Goal: Navigation & Orientation: Find specific page/section

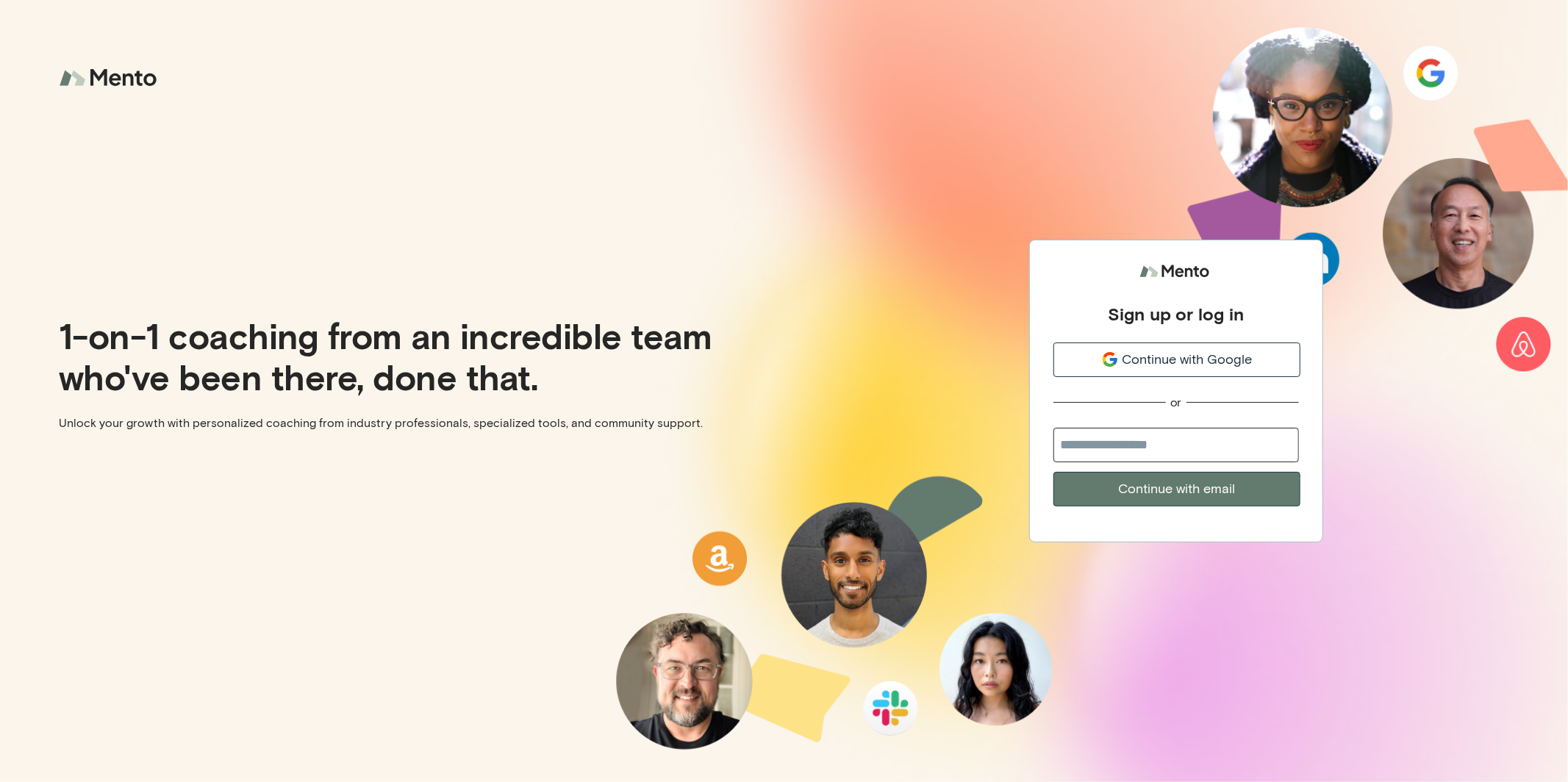
click at [1154, 362] on span "Continue with Google" at bounding box center [1186, 359] width 130 height 20
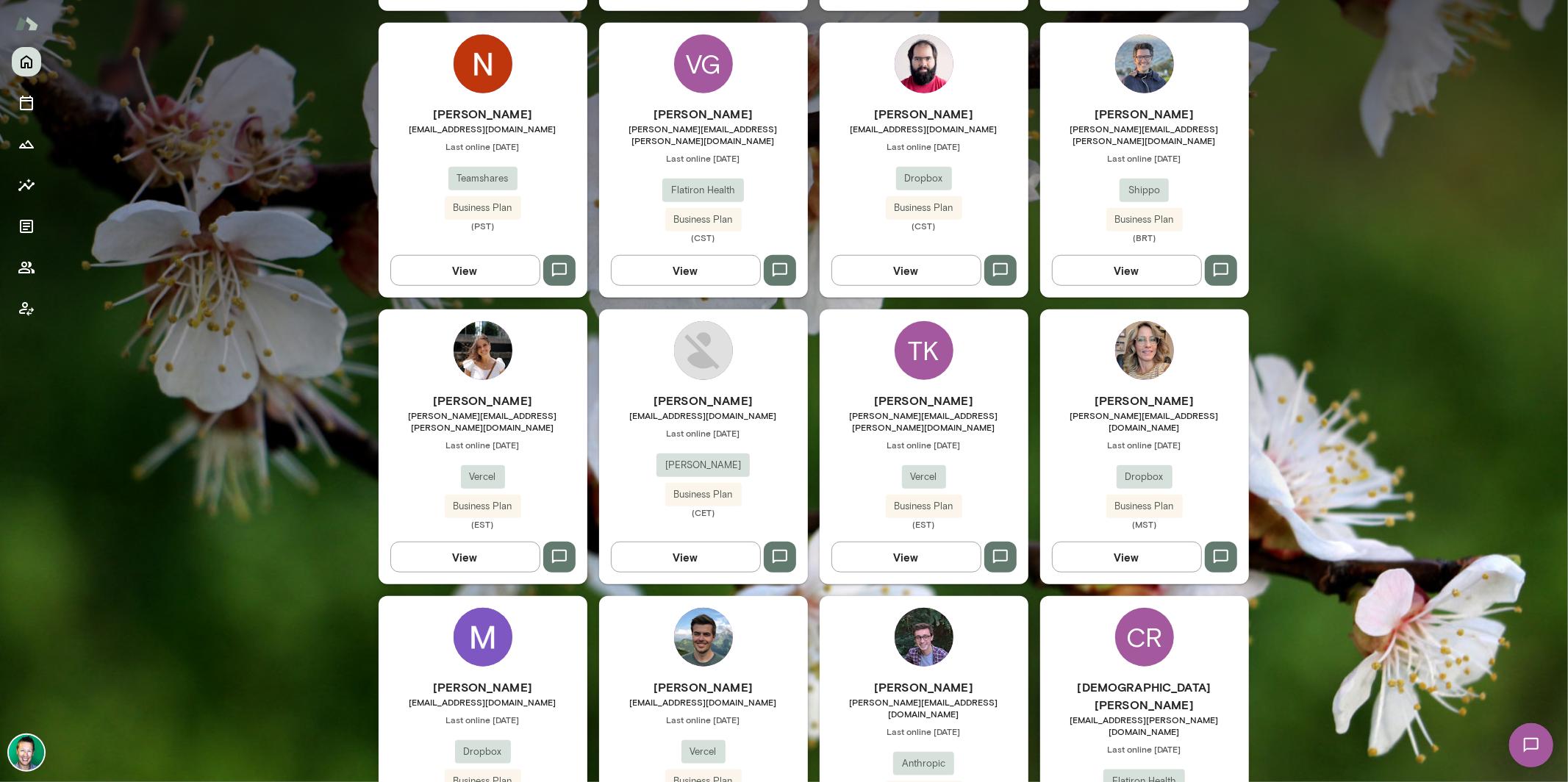
scroll to position [1008, 0]
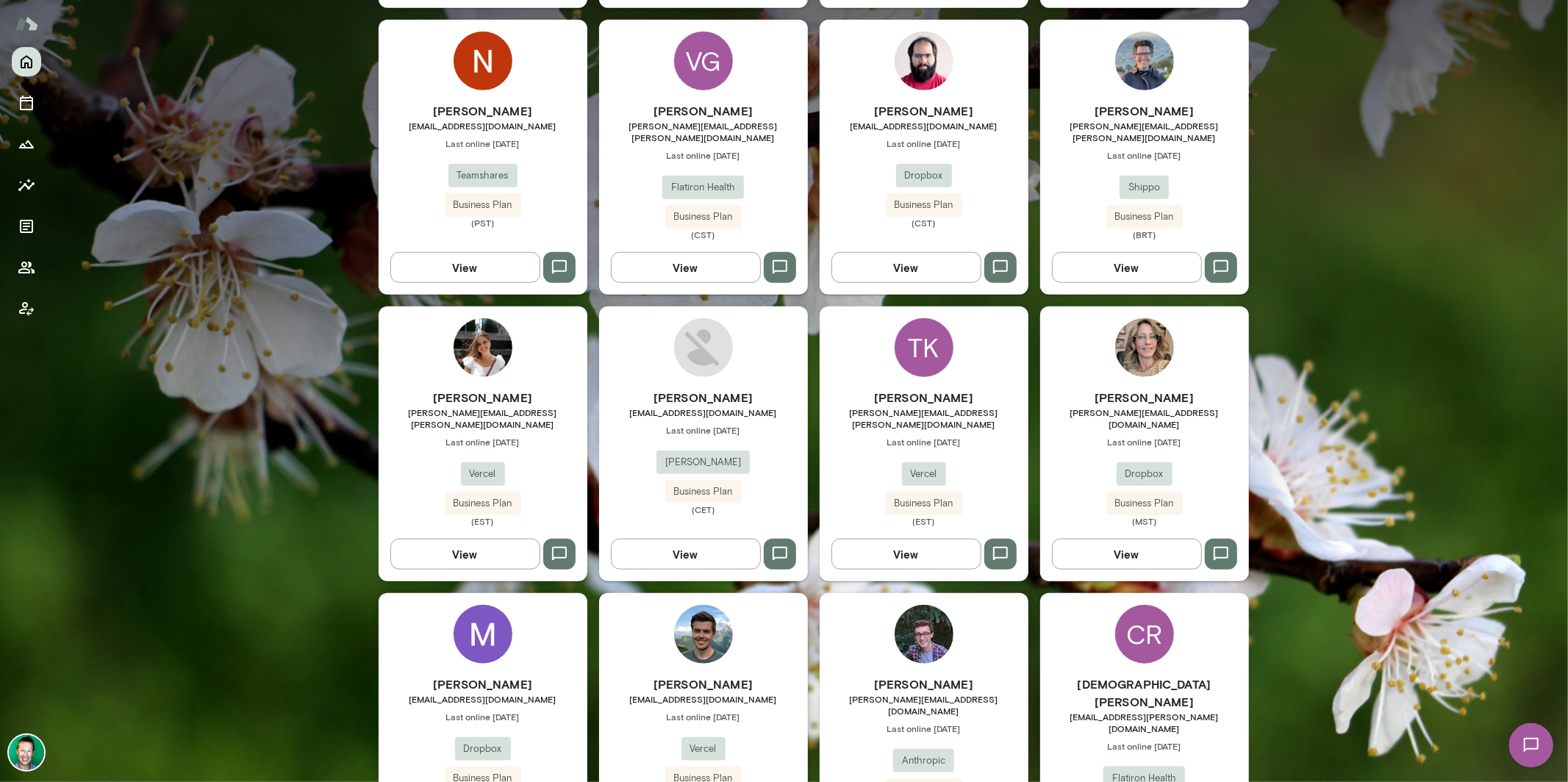
click at [680, 539] on button "View" at bounding box center [686, 554] width 150 height 31
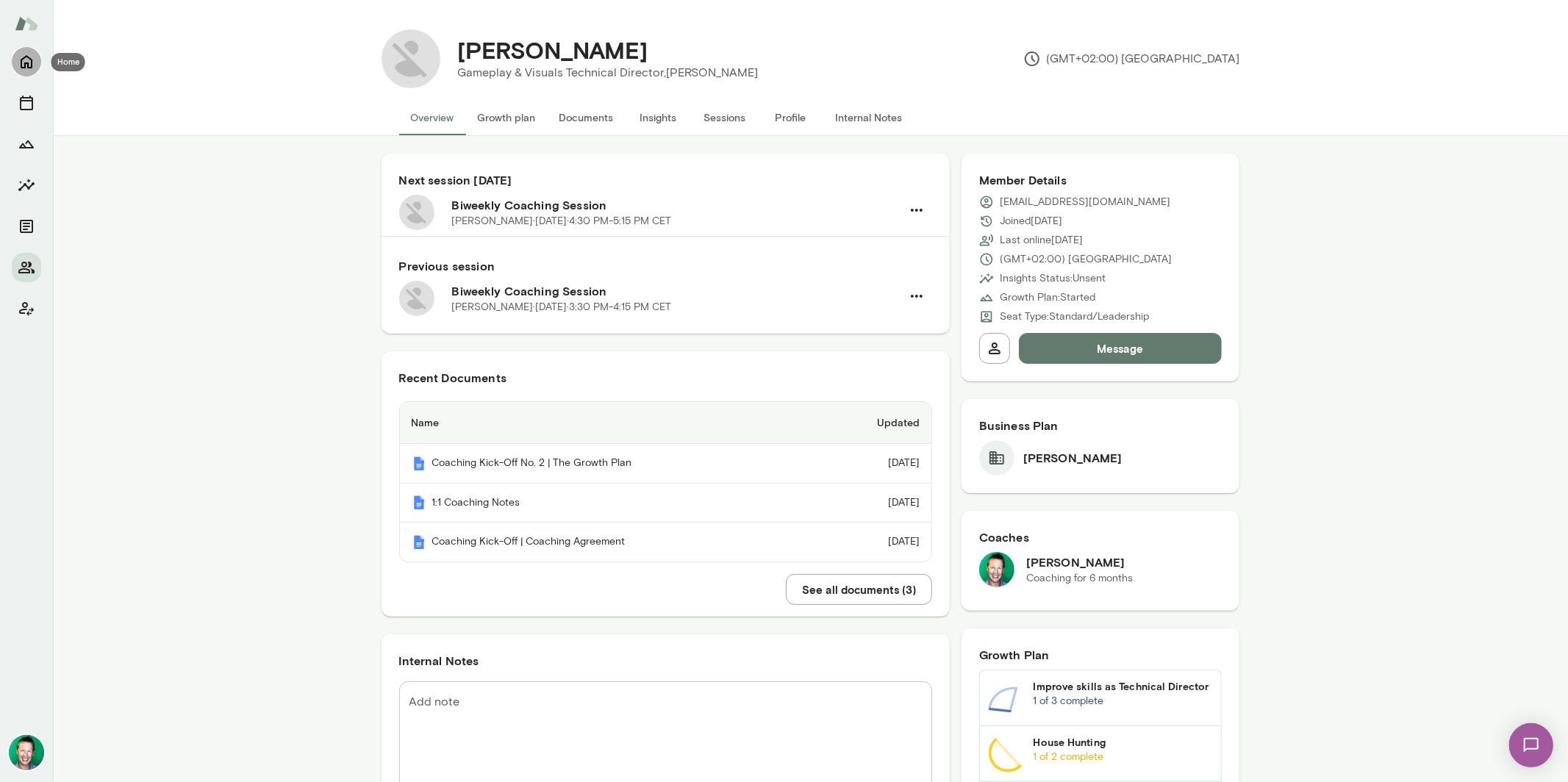
click at [32, 68] on icon "Home" at bounding box center [26, 62] width 11 height 13
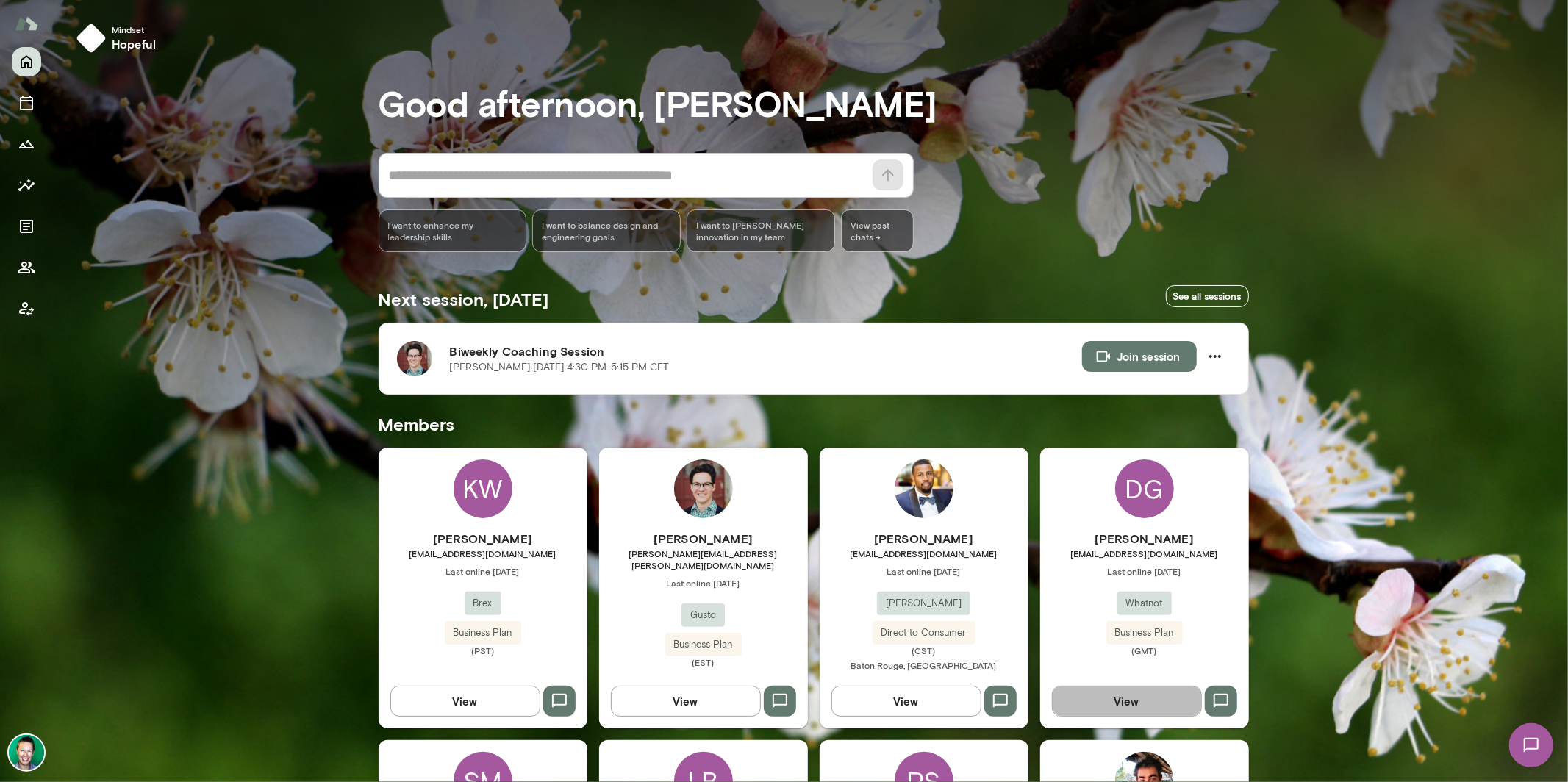
click at [1104, 699] on button "View" at bounding box center [1126, 701] width 150 height 31
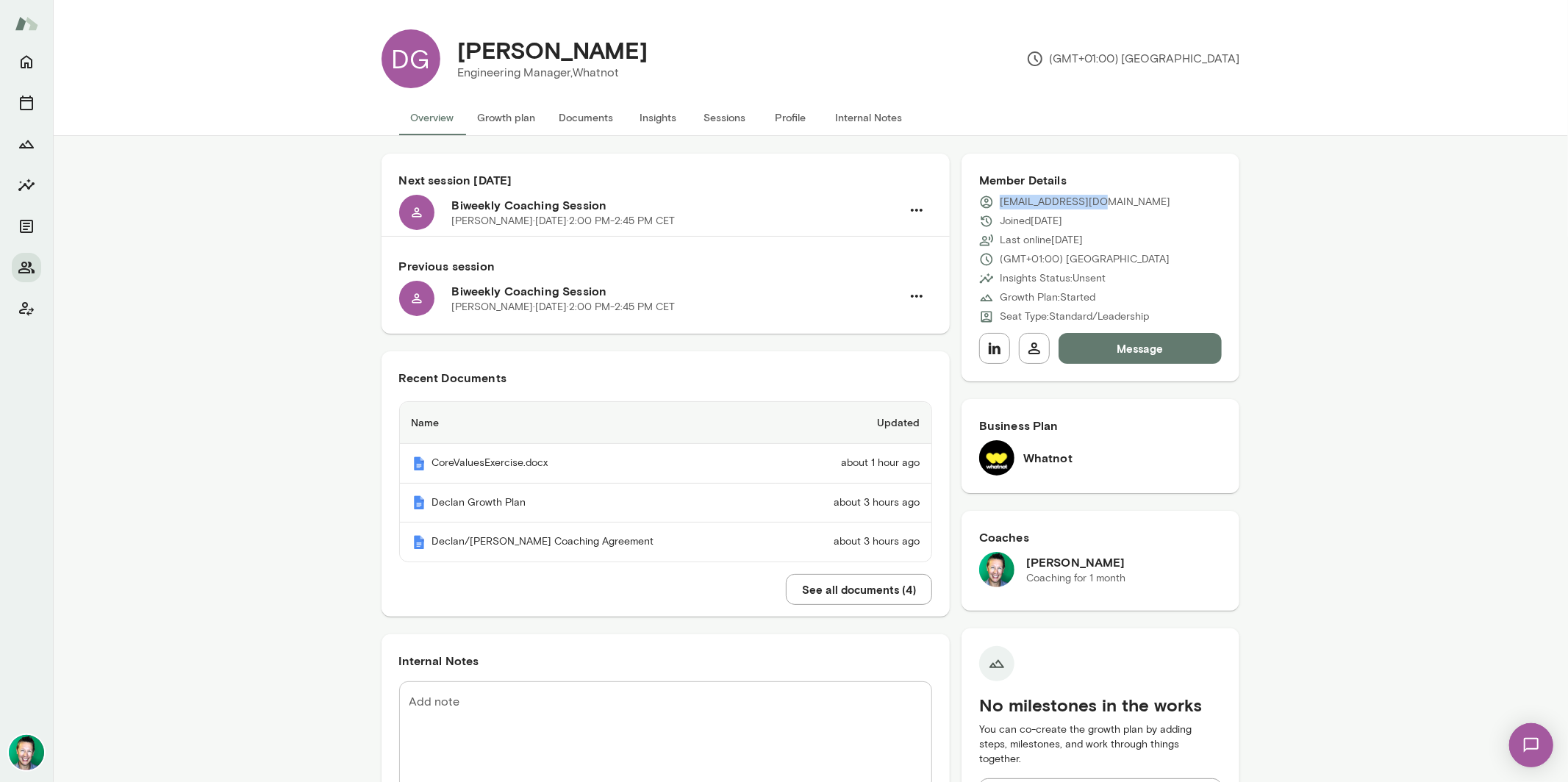
drag, startPoint x: 996, startPoint y: 202, endPoint x: 1112, endPoint y: 207, distance: 116.1
click at [1112, 207] on div "declan@whatnot.com" at bounding box center [1101, 201] width 243 height 14
copy p "declan@whatnot.com"
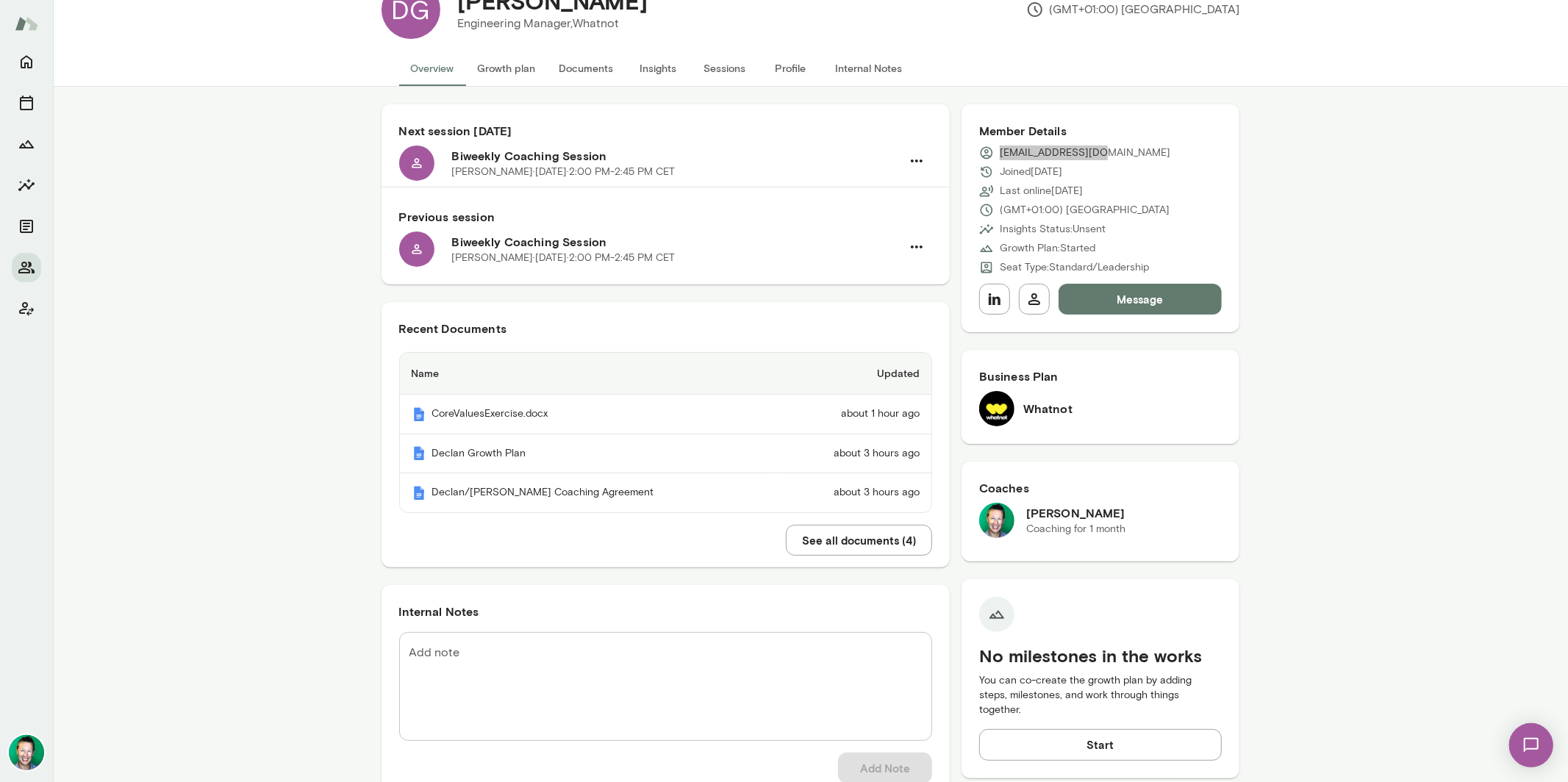
scroll to position [64, 0]
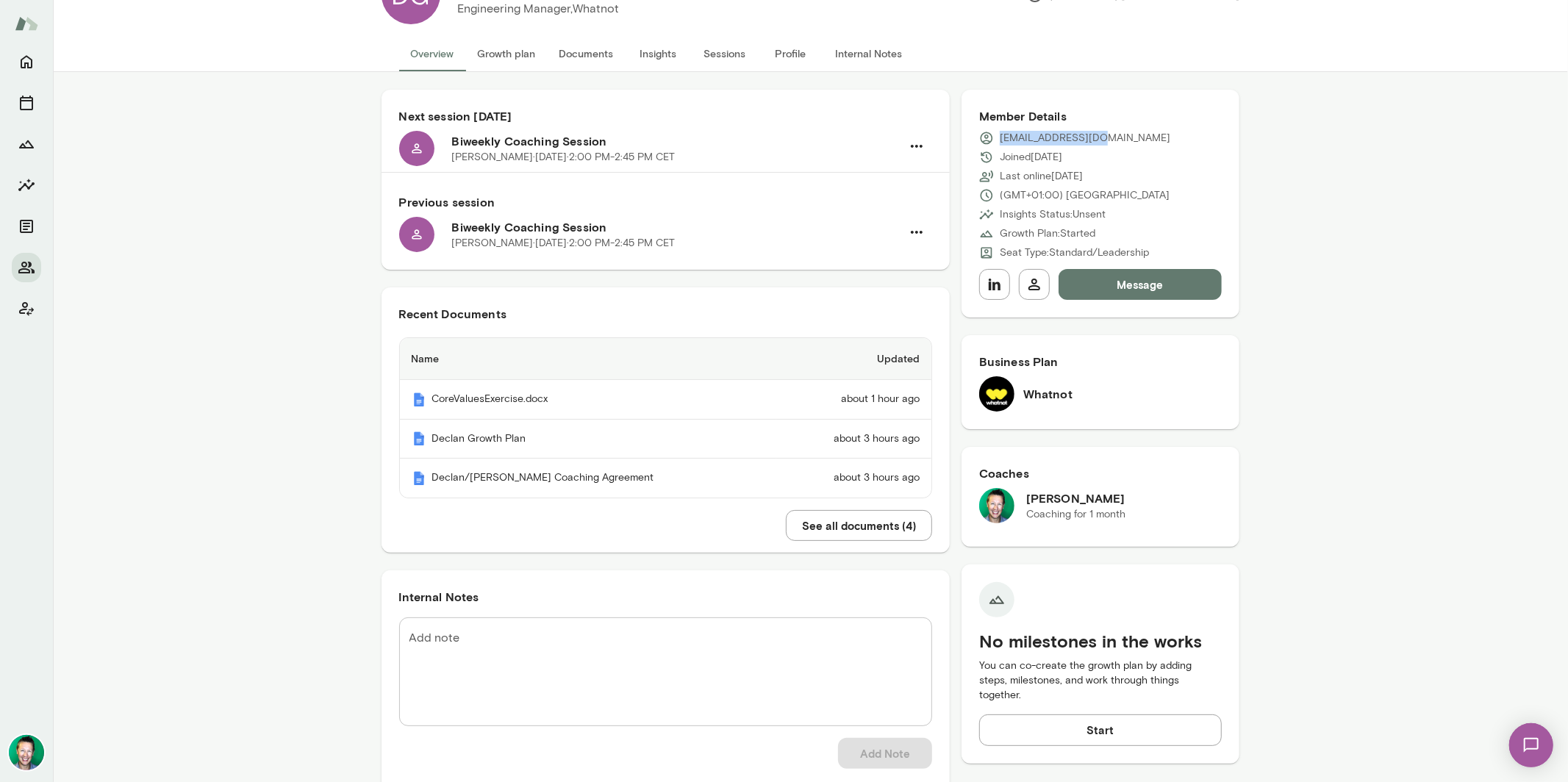
click at [863, 530] on button "See all documents ( 4 )" at bounding box center [859, 525] width 146 height 31
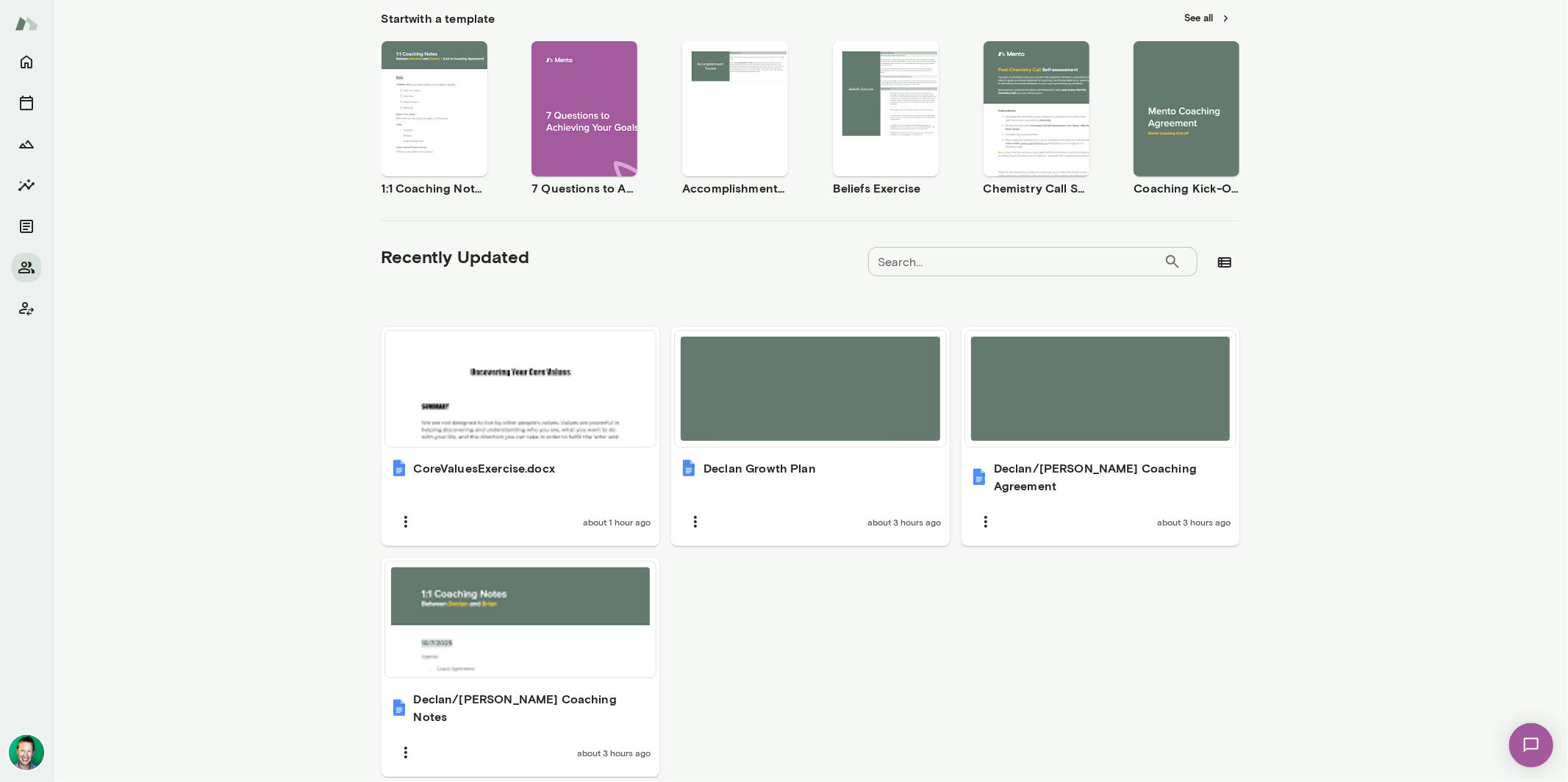
scroll to position [265, 0]
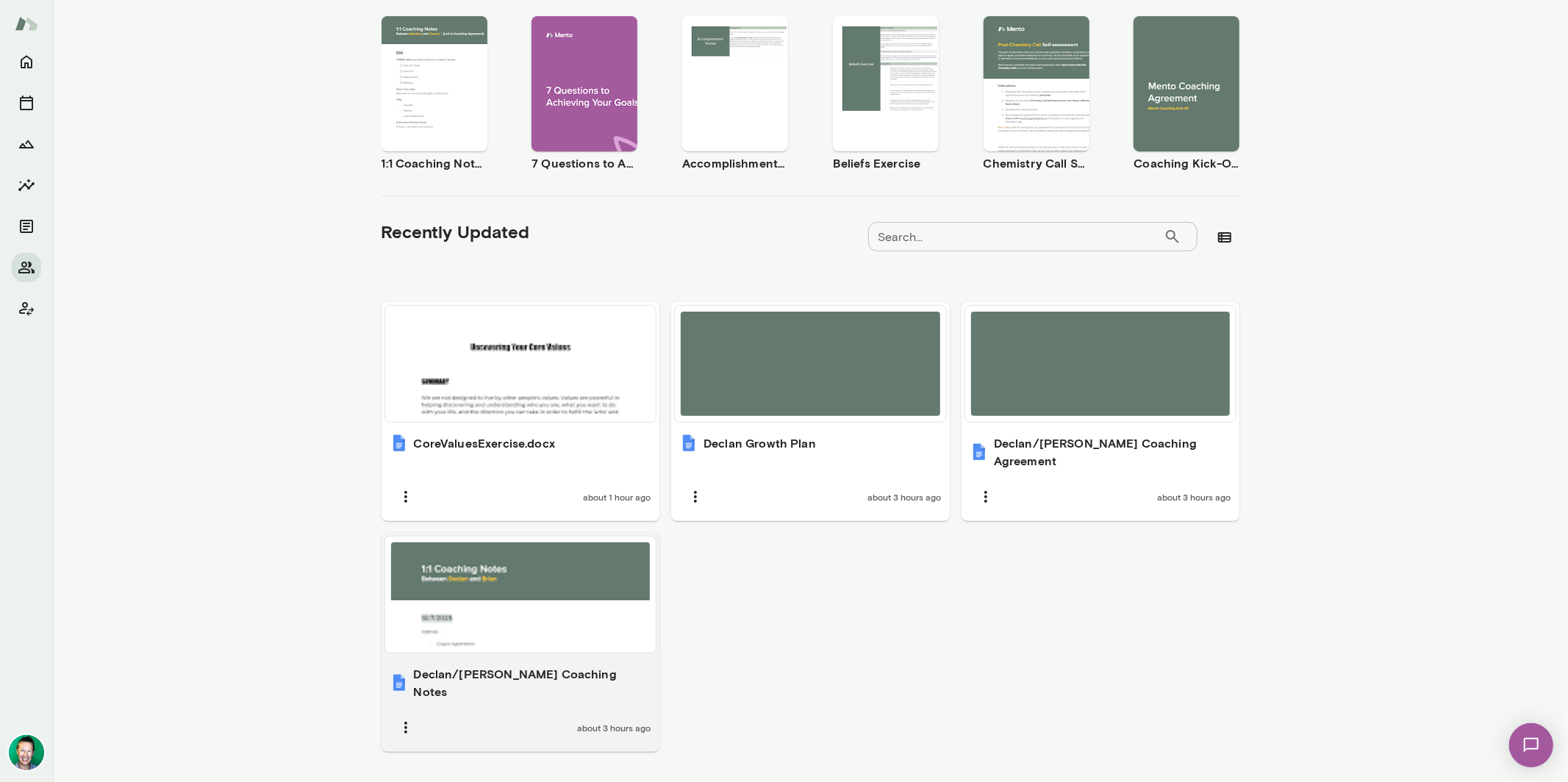
click at [529, 605] on div at bounding box center [520, 594] width 259 height 104
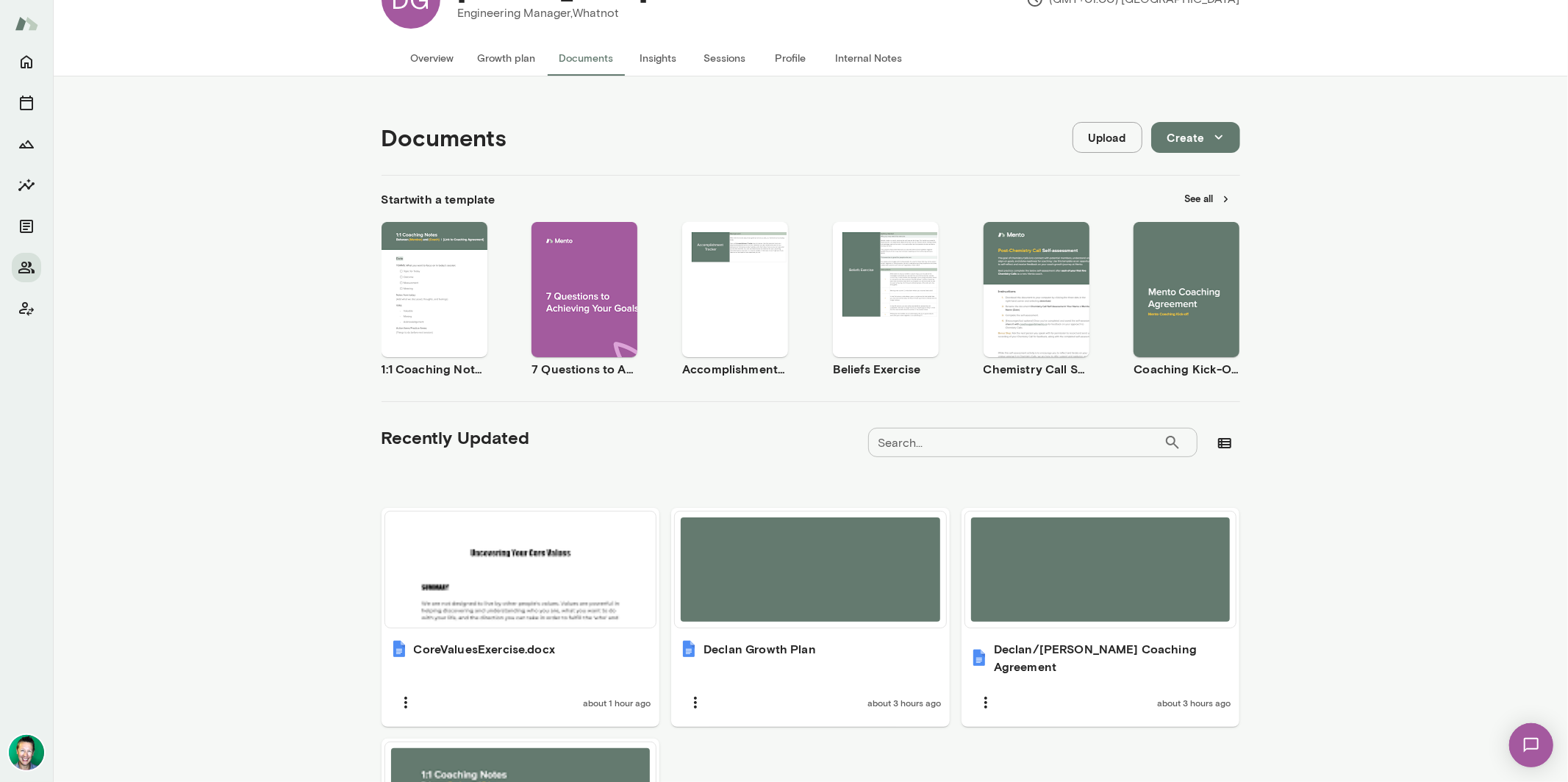
scroll to position [0, 0]
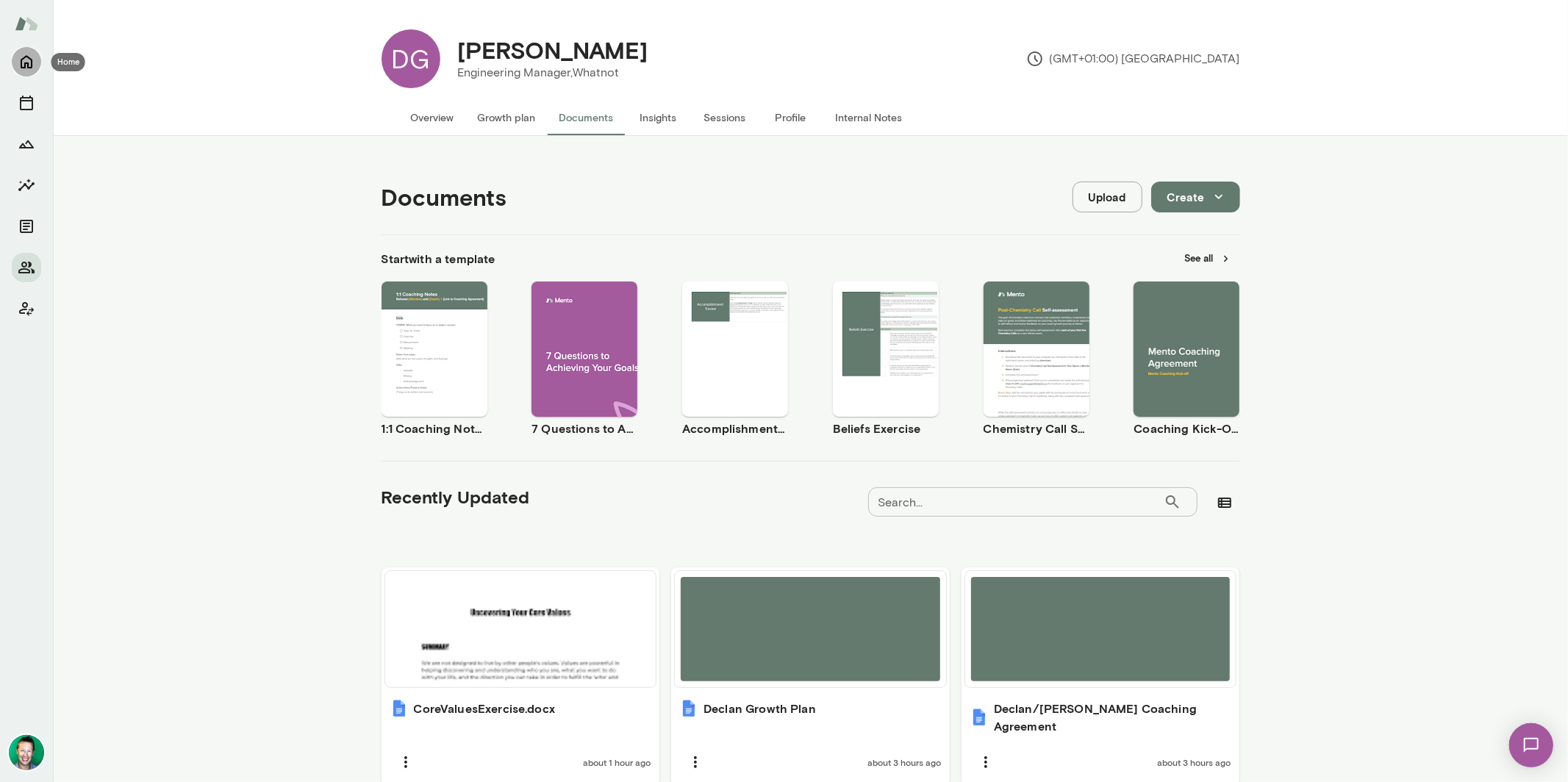
click at [22, 72] on button "Home" at bounding box center [26, 62] width 30 height 30
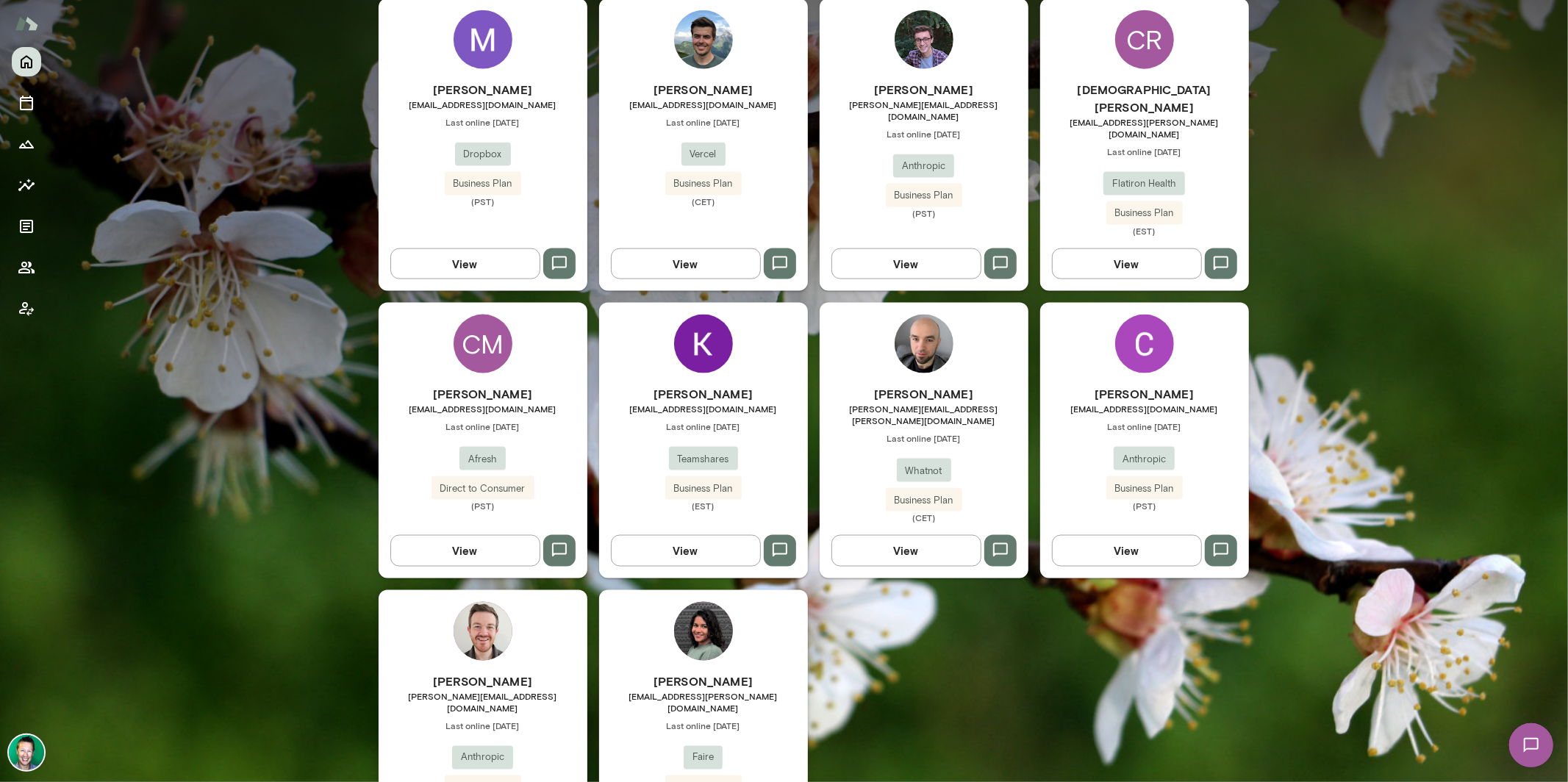
scroll to position [1608, 0]
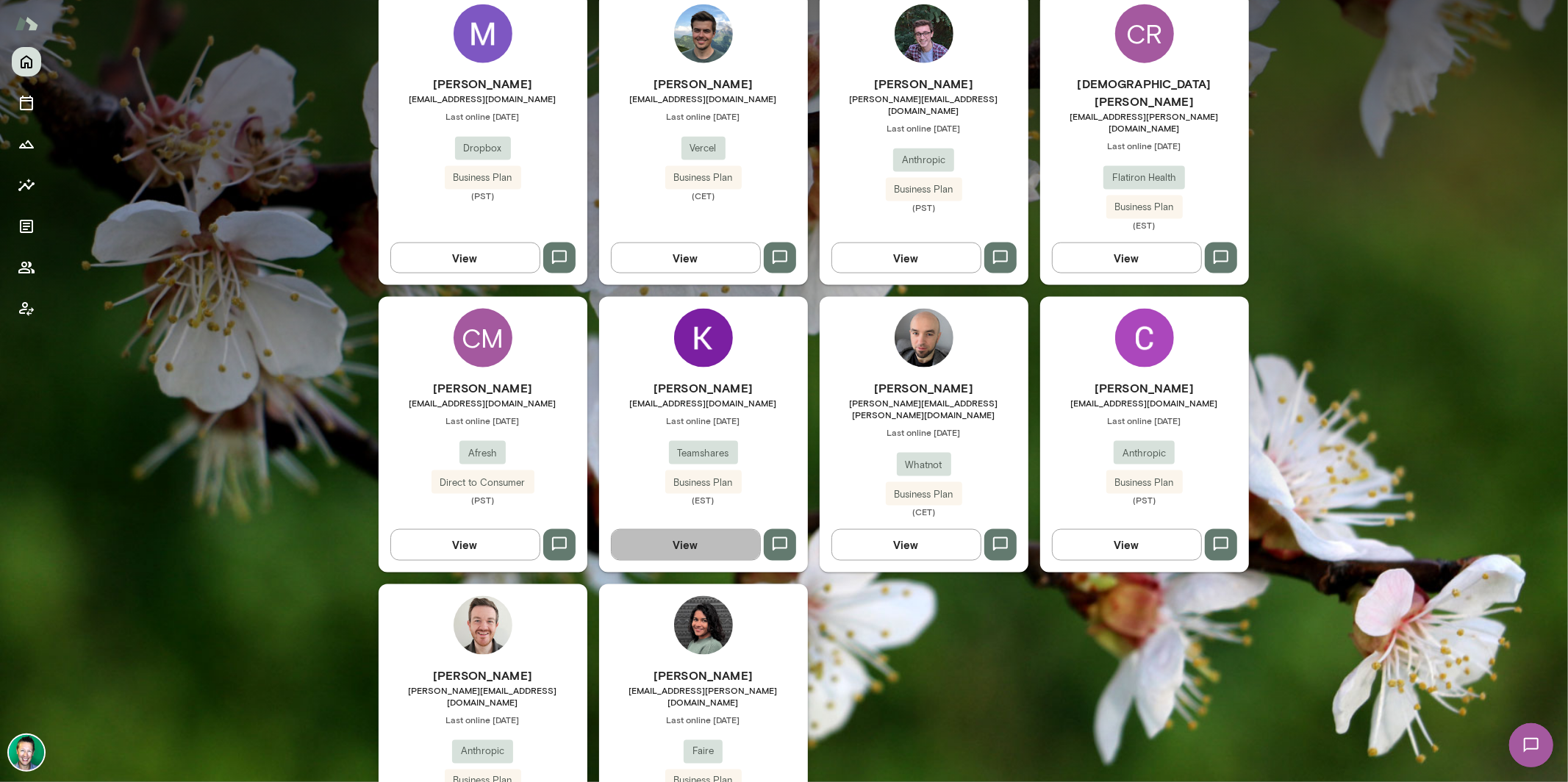
click at [701, 529] on button "View" at bounding box center [686, 544] width 150 height 31
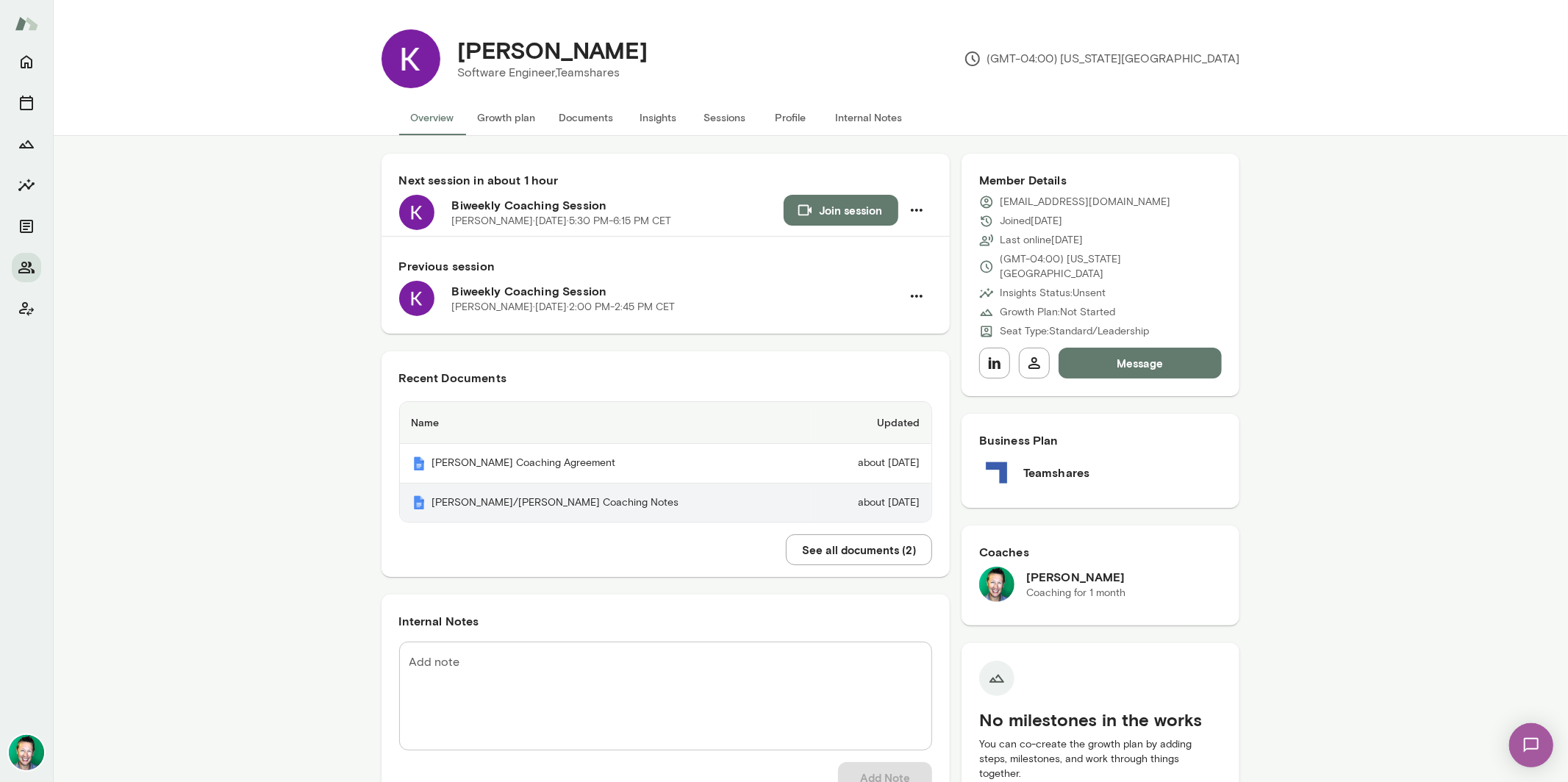
click at [614, 500] on th "Kristina/Brian Coaching Notes" at bounding box center [605, 502] width 411 height 39
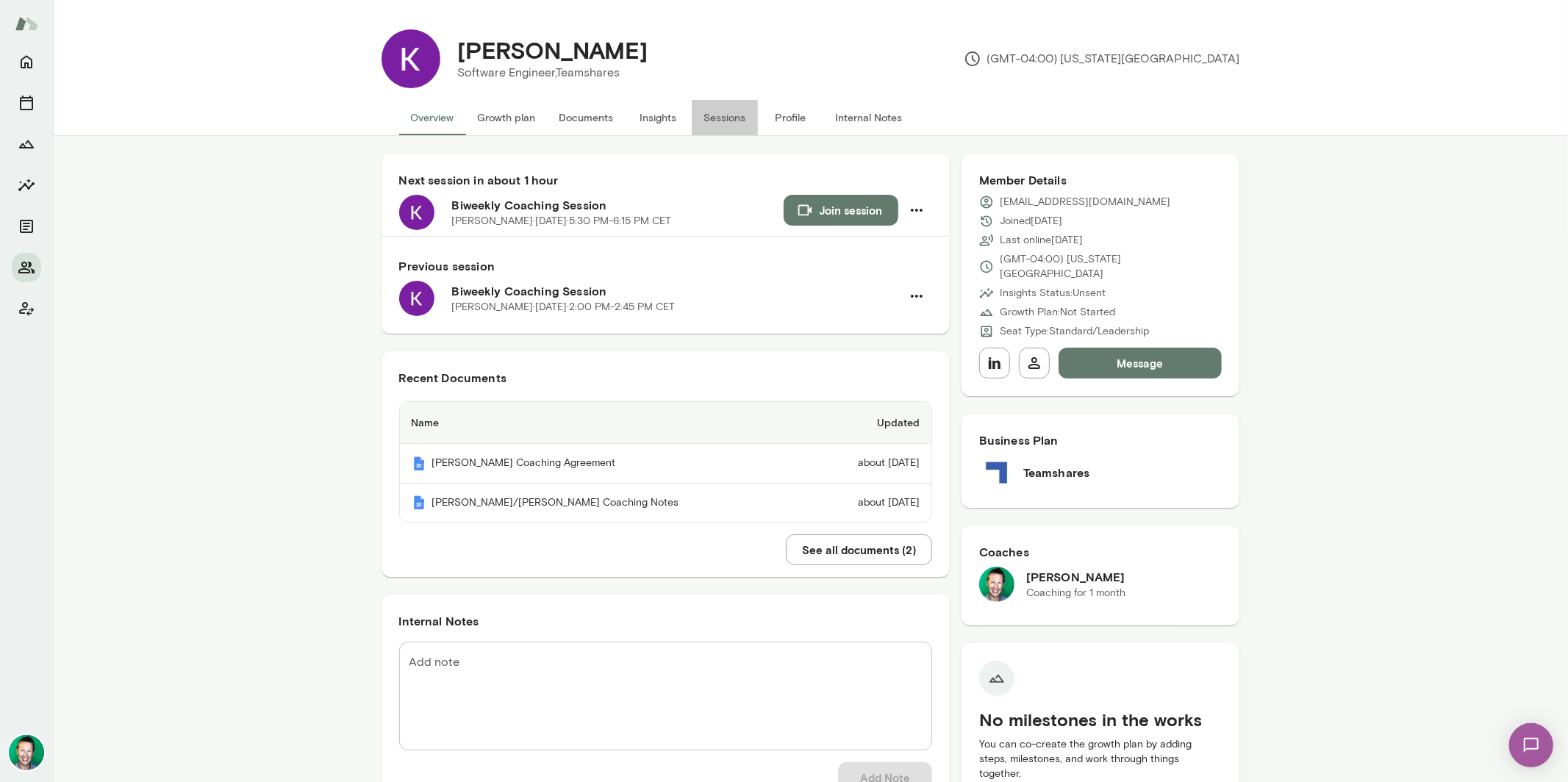
click at [711, 120] on button "Sessions" at bounding box center [724, 118] width 66 height 35
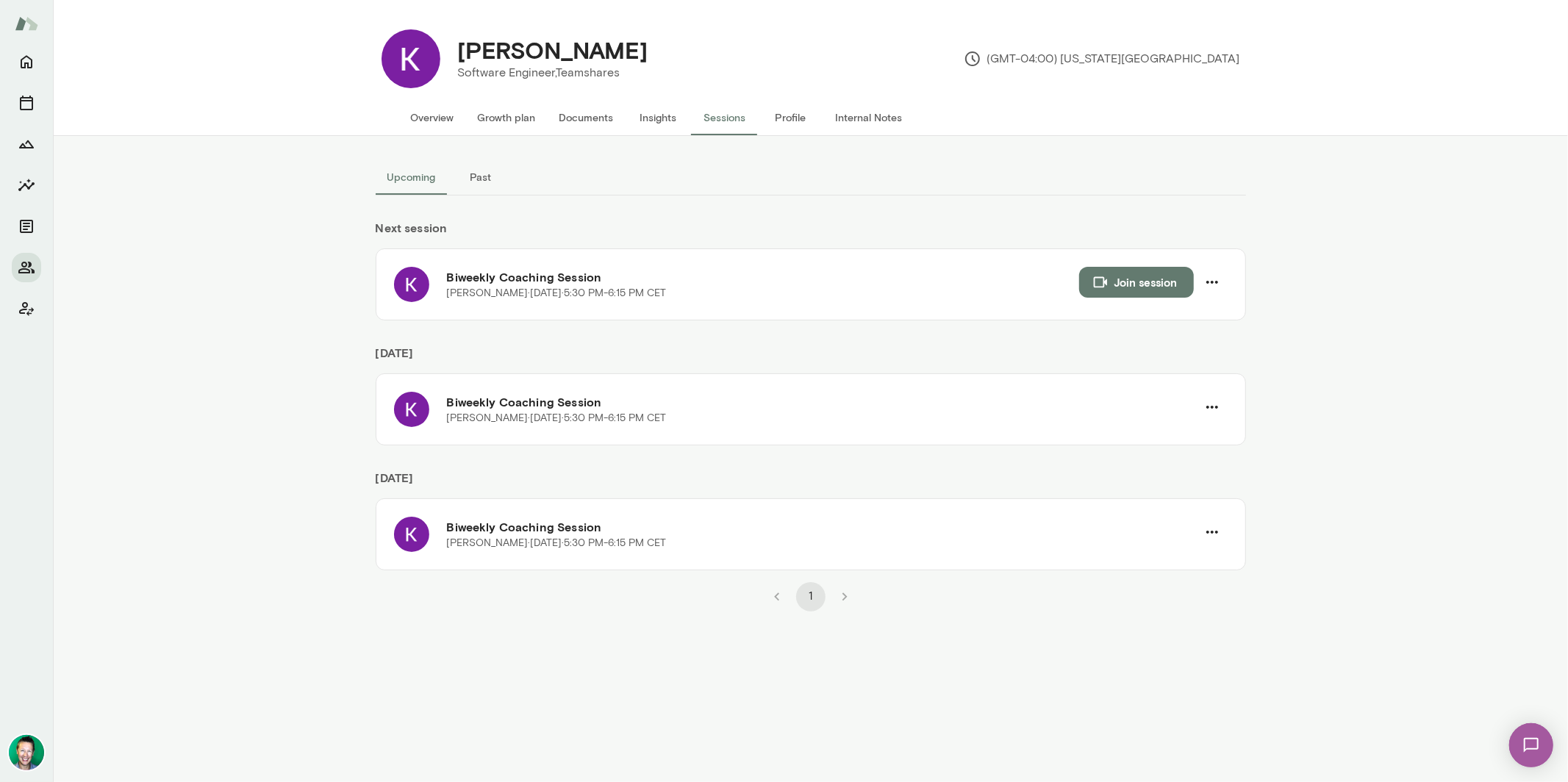
click at [1523, 744] on img at bounding box center [1530, 744] width 60 height 60
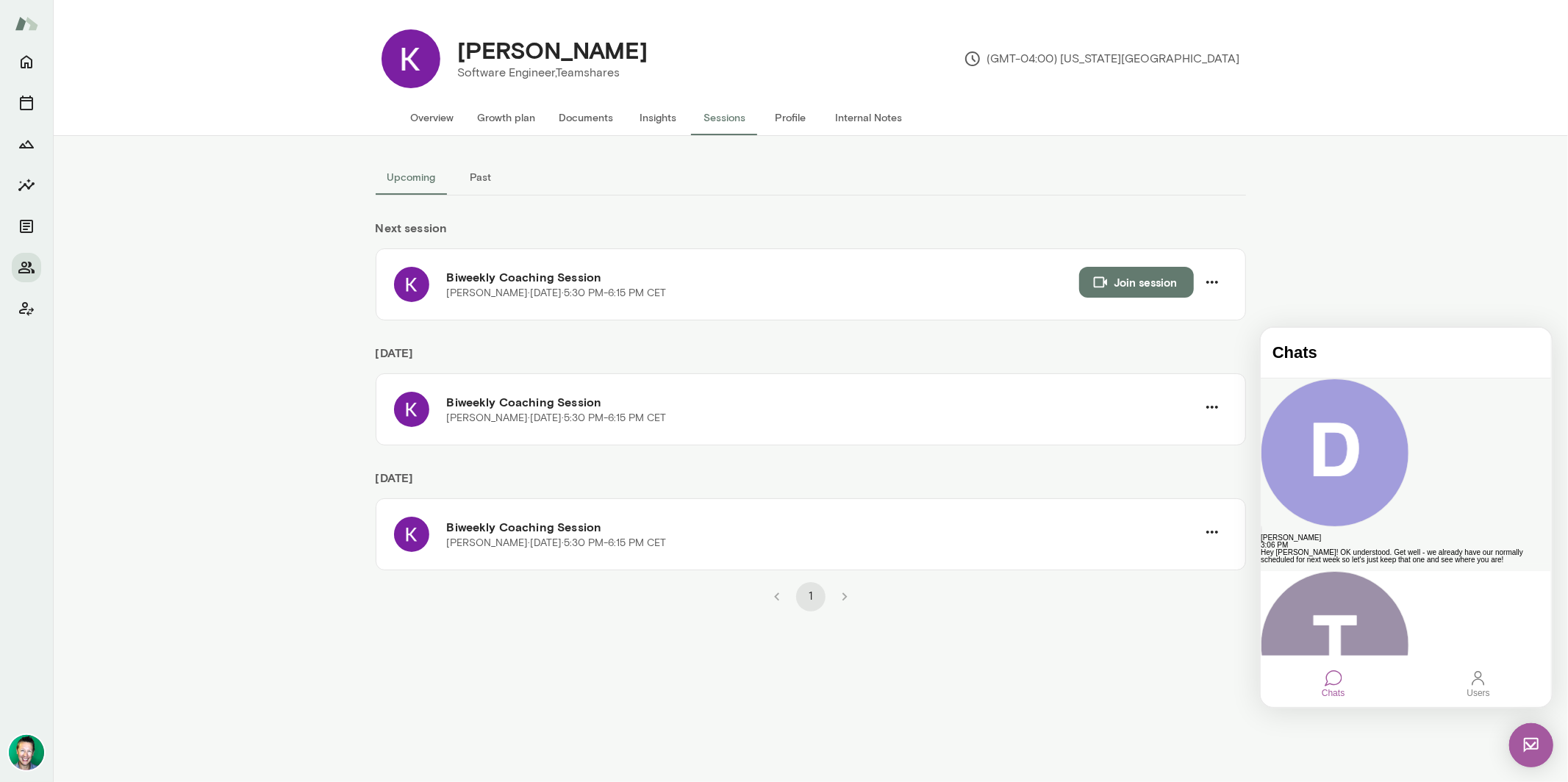
click at [1372, 533] on div "Daniel Flynn" at bounding box center [1405, 537] width 290 height 8
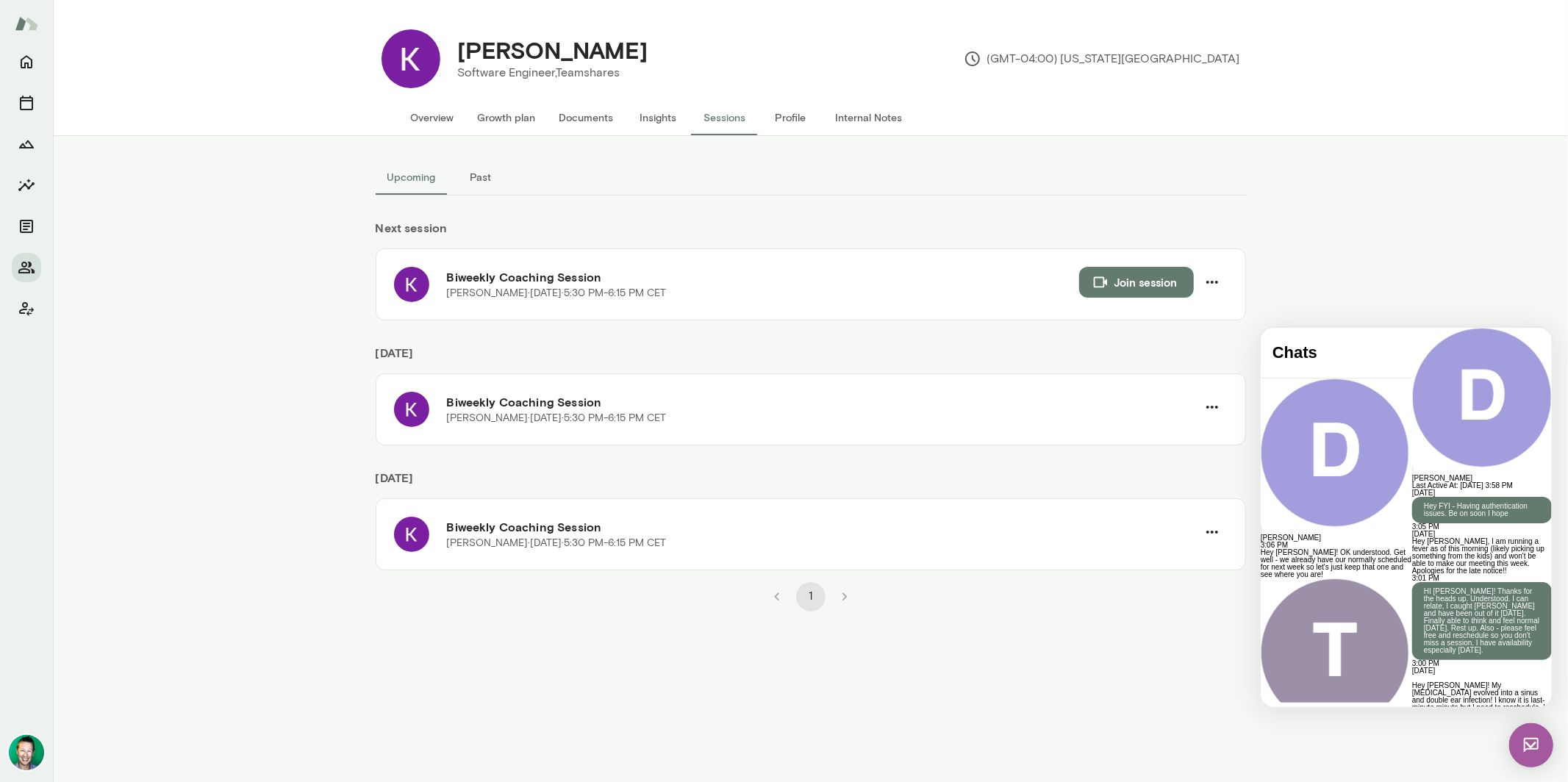
scroll to position [617, 0]
click at [1530, 740] on img at bounding box center [1530, 745] width 44 height 44
